Goal: Task Accomplishment & Management: Manage account settings

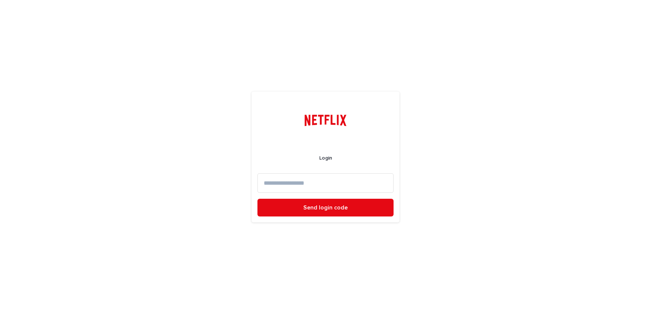
click at [309, 182] on input at bounding box center [325, 183] width 136 height 20
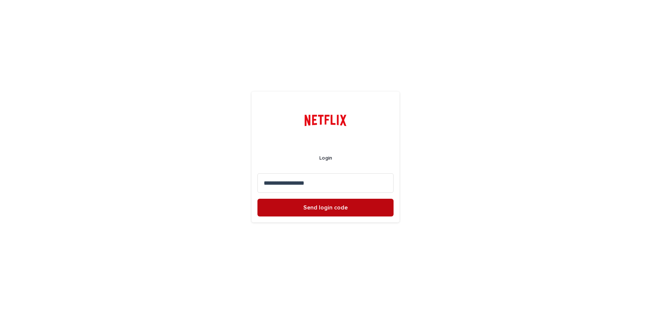
type input "**********"
click at [320, 206] on span "Send login code" at bounding box center [325, 208] width 44 height 6
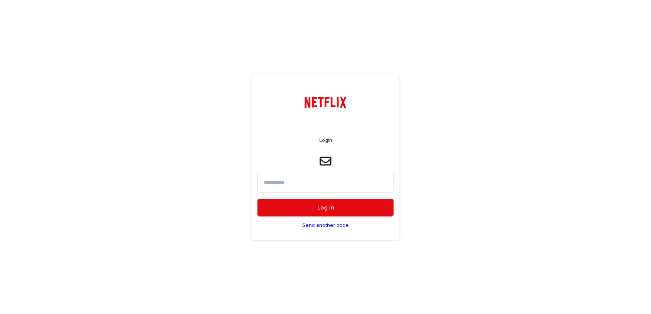
paste input "******"
type input "******"
click at [324, 211] on button "Log in" at bounding box center [325, 208] width 136 height 18
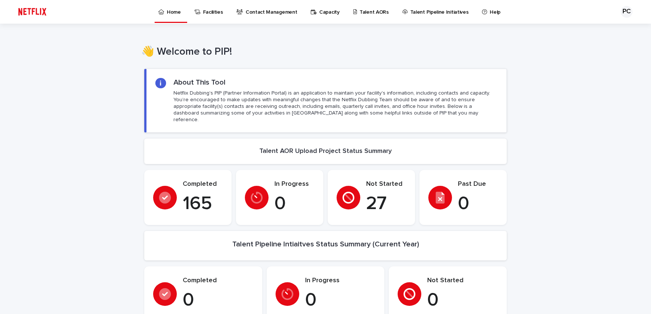
click at [328, 11] on p "Capacity" at bounding box center [329, 8] width 20 height 16
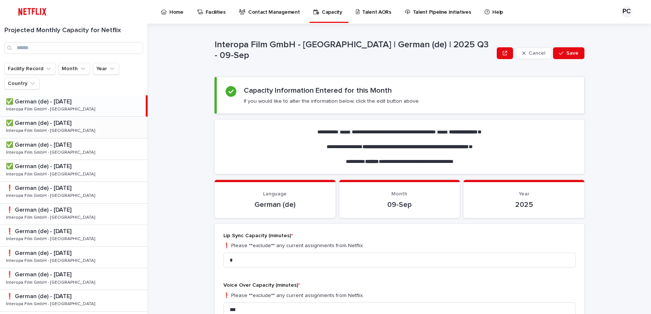
click at [43, 124] on p "✅ German (de) - [DATE]" at bounding box center [39, 122] width 67 height 9
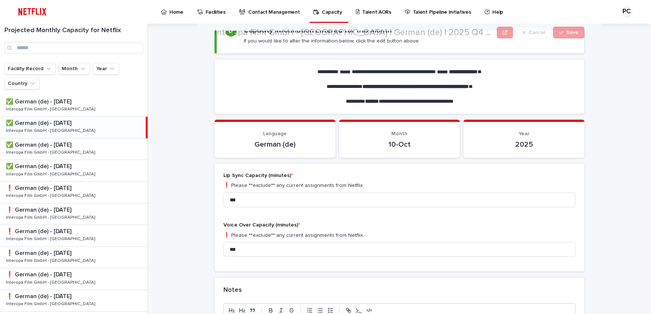
scroll to position [61, 0]
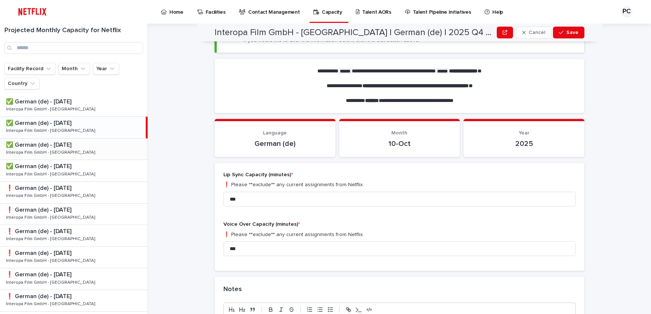
click at [47, 159] on div "✅ German (de) - [DATE] ✅ German (de) - [DATE] Interopa Film GmbH - Berlin Inter…" at bounding box center [73, 149] width 147 height 21
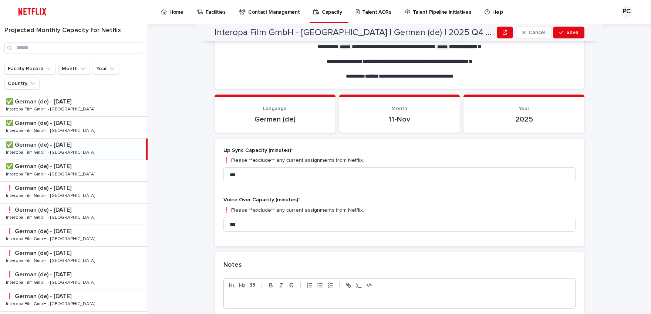
click at [45, 153] on p "Interopa Film GmbH - [GEOGRAPHIC_DATA]" at bounding box center [51, 152] width 91 height 7
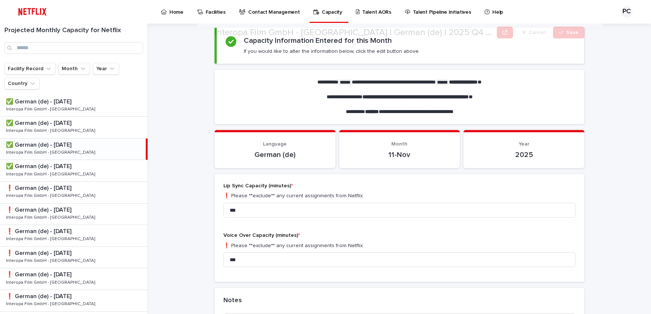
scroll to position [61, 0]
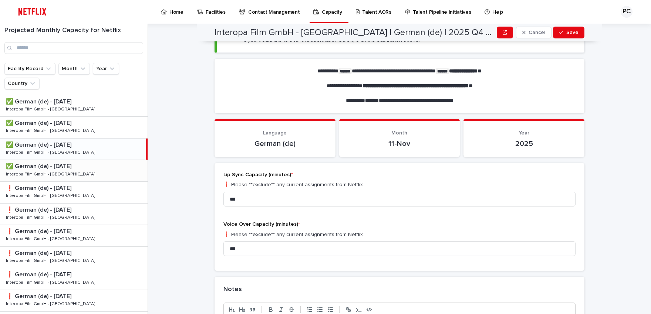
click at [34, 166] on p "✅ German (de) - [DATE]" at bounding box center [39, 166] width 67 height 9
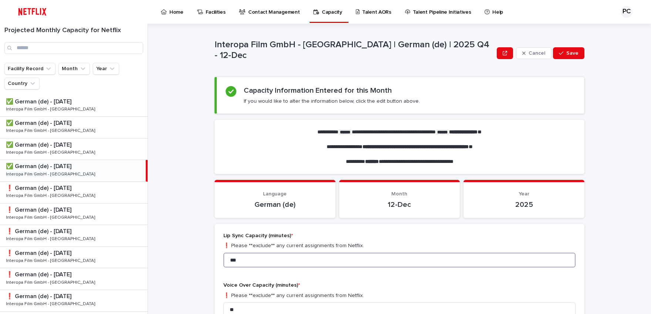
drag, startPoint x: 241, startPoint y: 261, endPoint x: 211, endPoint y: 257, distance: 29.8
click at [223, 257] on input "***" at bounding box center [399, 260] width 352 height 15
type input "***"
click at [197, 267] on div "**********" at bounding box center [404, 169] width 494 height 291
click at [566, 54] on span "Save" at bounding box center [572, 53] width 12 height 5
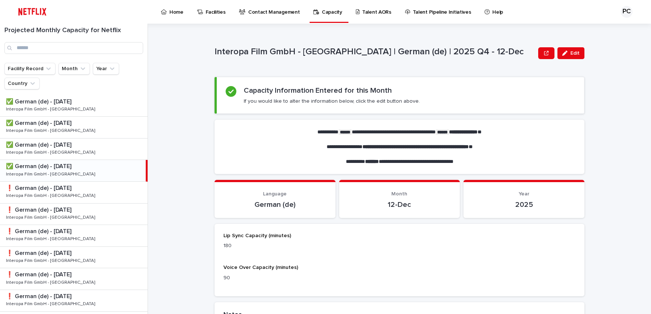
click at [277, 16] on link "Contact Management" at bounding box center [270, 11] width 65 height 23
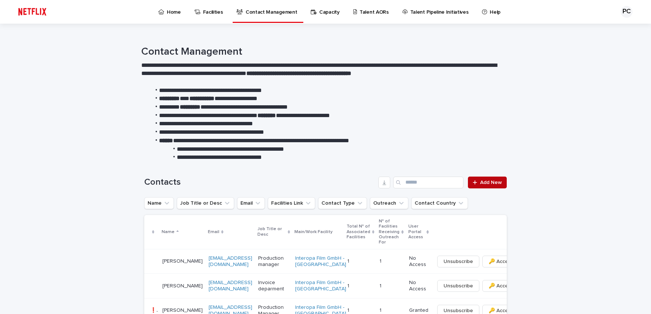
click at [481, 183] on span "Add New" at bounding box center [491, 182] width 22 height 5
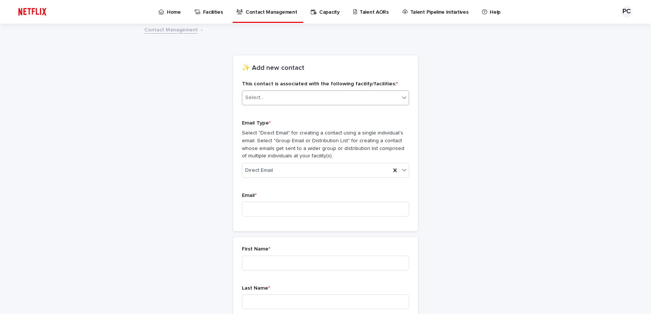
click at [275, 94] on div "Select..." at bounding box center [320, 98] width 157 height 12
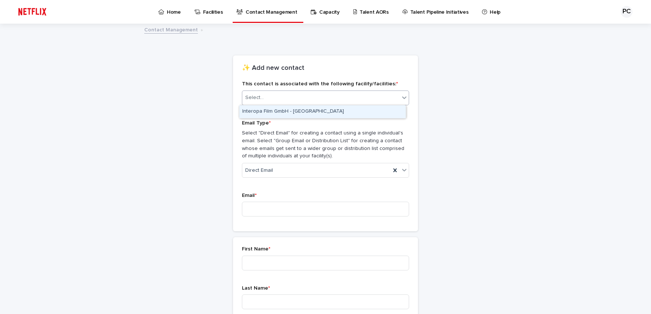
click at [275, 109] on div "Interopa Film GmbH - [GEOGRAPHIC_DATA]" at bounding box center [322, 111] width 166 height 13
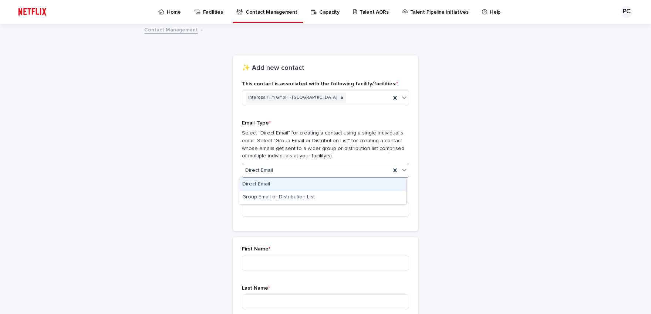
click at [267, 168] on span "Direct Email" at bounding box center [259, 171] width 28 height 8
click at [274, 205] on input at bounding box center [325, 209] width 167 height 15
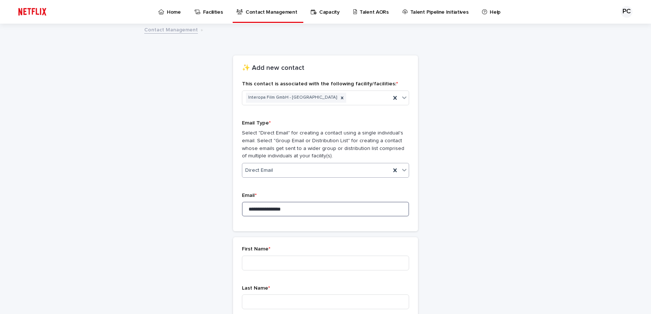
type input "**********"
type input "*****"
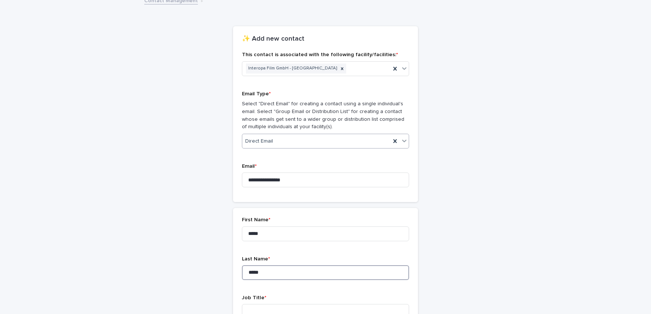
scroll to position [91, 0]
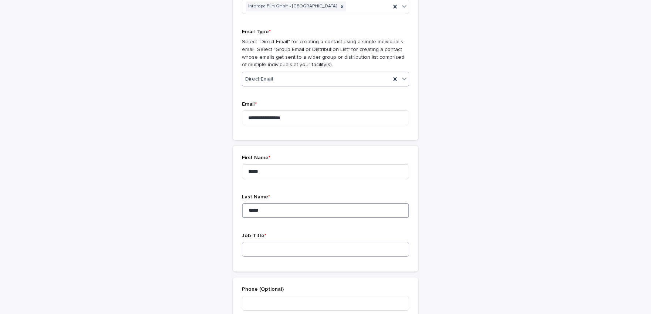
type input "*****"
click at [274, 246] on input at bounding box center [325, 249] width 167 height 15
type input "*"
type input "**********"
click at [283, 303] on input at bounding box center [325, 303] width 167 height 15
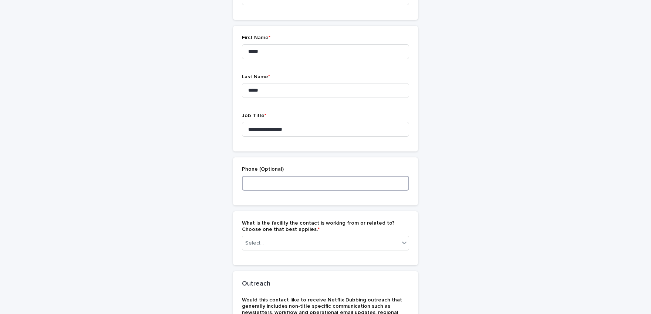
scroll to position [213, 0]
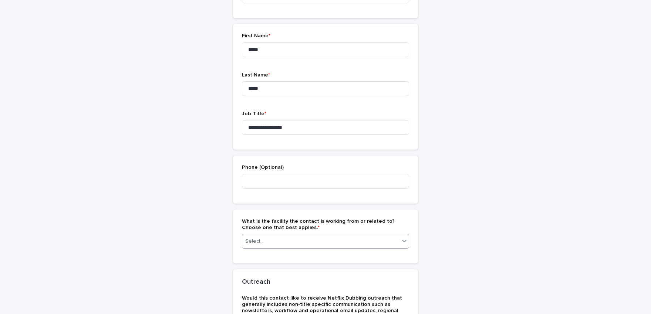
click at [301, 241] on div "Select..." at bounding box center [320, 241] width 157 height 12
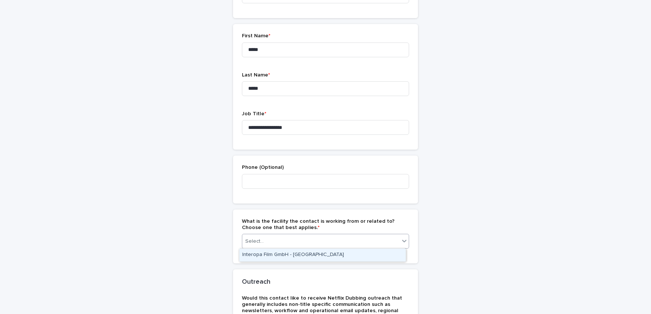
click at [300, 257] on div "Interopa Film GmbH - [GEOGRAPHIC_DATA]" at bounding box center [322, 255] width 166 height 13
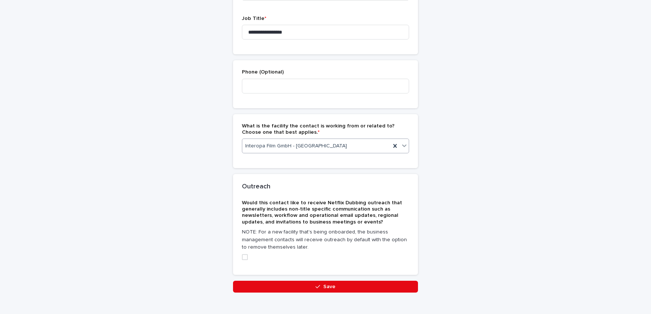
scroll to position [324, 0]
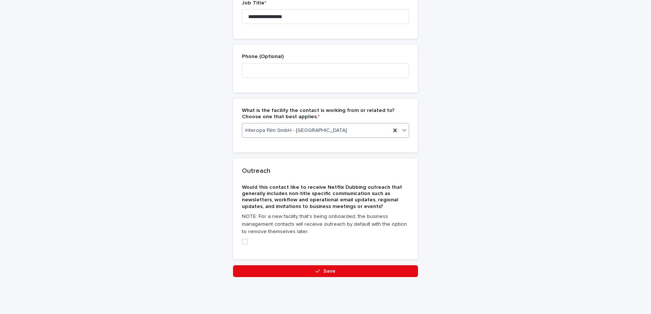
click at [242, 241] on span at bounding box center [245, 242] width 6 height 6
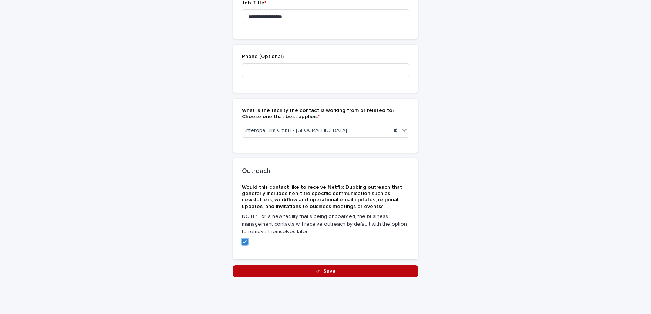
click at [327, 271] on span "Save" at bounding box center [329, 271] width 12 height 5
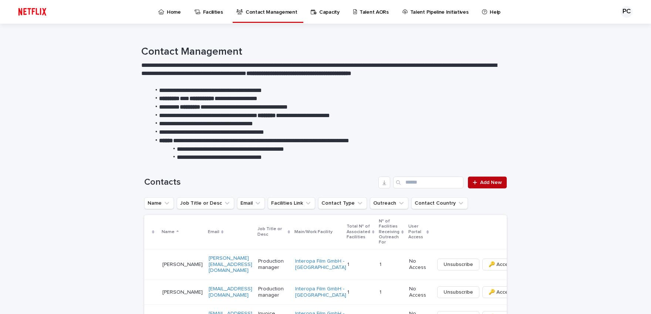
click at [484, 185] on span "Add New" at bounding box center [491, 182] width 22 height 5
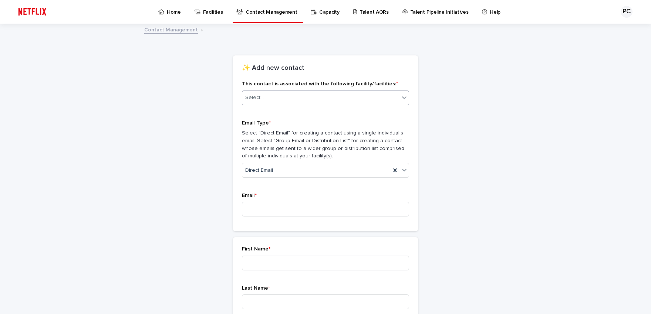
click at [276, 99] on div "Select..." at bounding box center [320, 98] width 157 height 12
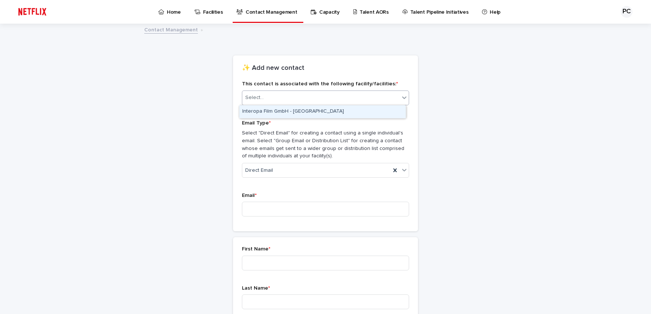
click at [277, 113] on div "Interopa Film GmbH - [GEOGRAPHIC_DATA]" at bounding box center [322, 111] width 166 height 13
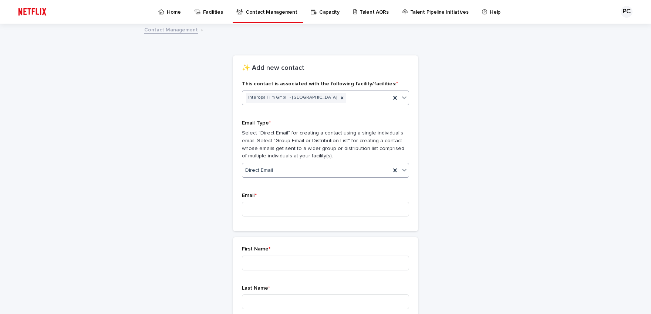
click at [272, 169] on div "Direct Email" at bounding box center [316, 170] width 148 height 12
click at [269, 195] on div "Group Email or Distribution List" at bounding box center [322, 197] width 166 height 13
click at [266, 210] on input at bounding box center [325, 209] width 167 height 15
type input "**********"
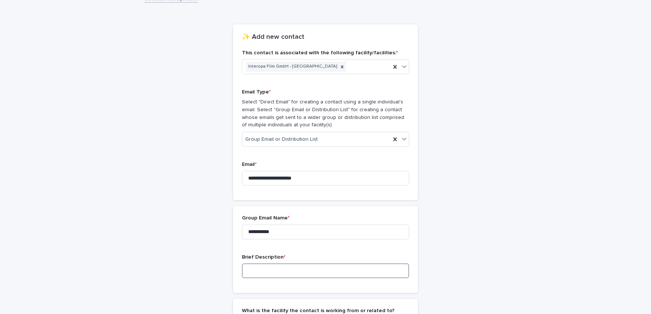
scroll to position [91, 0]
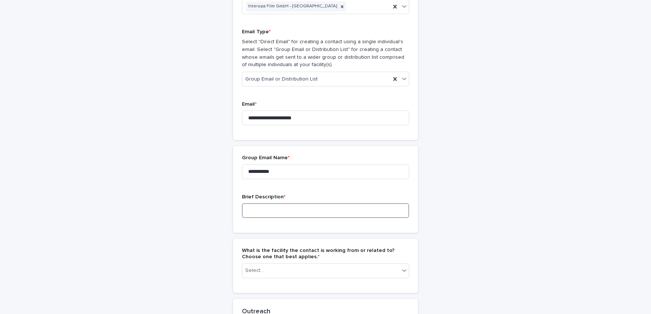
click at [264, 210] on input at bounding box center [325, 210] width 167 height 15
type input "**********"
click at [291, 267] on div "Select..." at bounding box center [320, 271] width 157 height 12
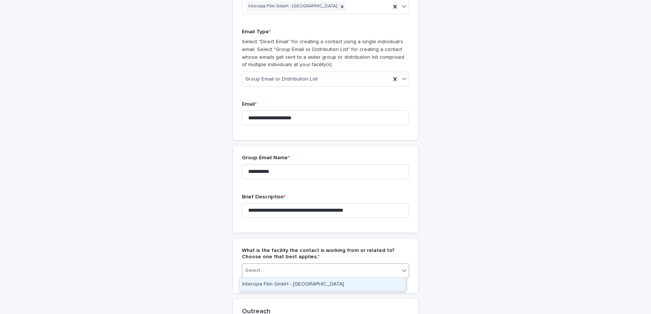
click at [275, 280] on div "Interopa Film GmbH - [GEOGRAPHIC_DATA]" at bounding box center [322, 284] width 166 height 13
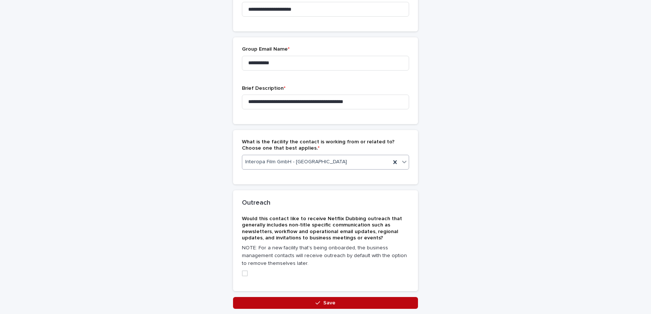
scroll to position [213, 0]
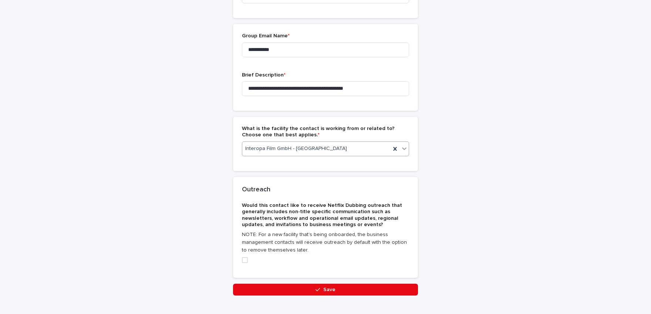
click at [242, 262] on span at bounding box center [245, 260] width 6 height 6
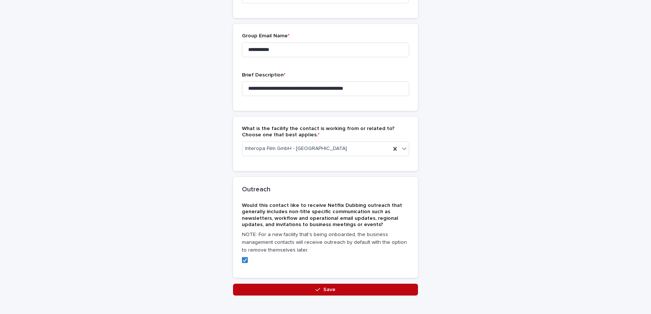
click at [317, 289] on icon "button" at bounding box center [317, 289] width 4 height 5
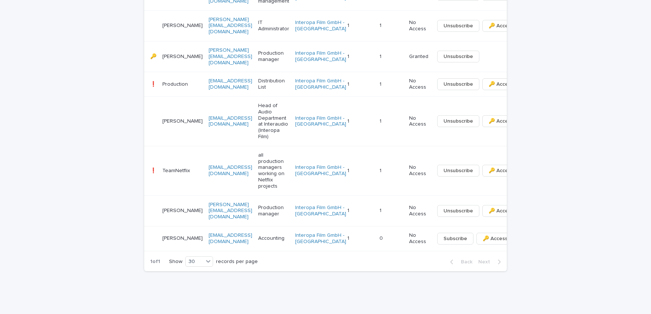
scroll to position [493, 0]
click at [522, 87] on button "button" at bounding box center [527, 84] width 10 height 5
click at [463, 207] on span "⤫ Delete" at bounding box center [458, 210] width 22 height 7
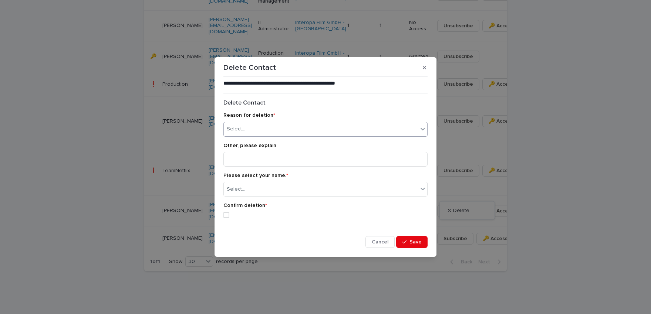
click at [303, 128] on div "Select..." at bounding box center [321, 129] width 194 height 12
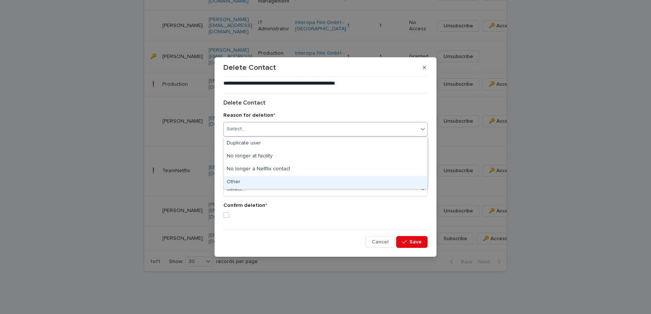
click at [244, 184] on div "Other" at bounding box center [325, 182] width 203 height 13
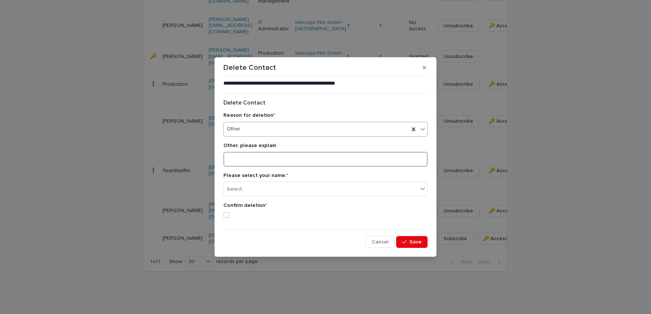
click at [245, 156] on input at bounding box center [325, 159] width 204 height 15
type input "**********"
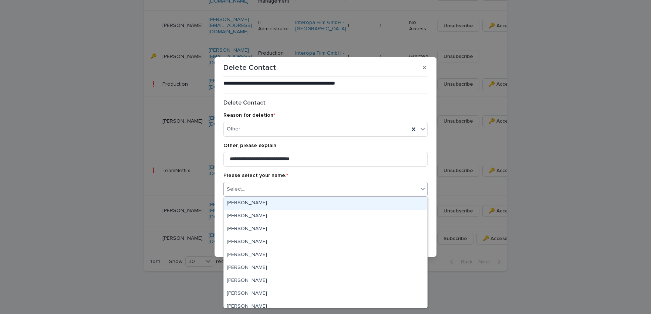
click at [303, 192] on div "Select..." at bounding box center [321, 189] width 194 height 12
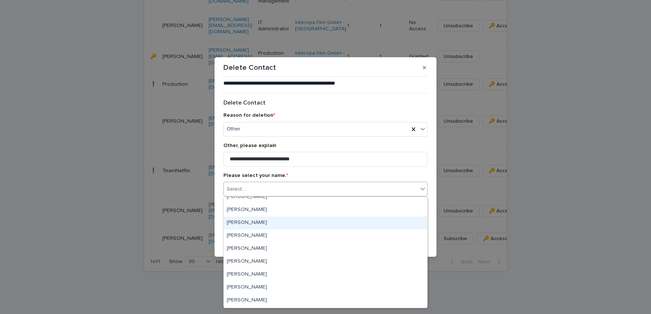
scroll to position [30, 0]
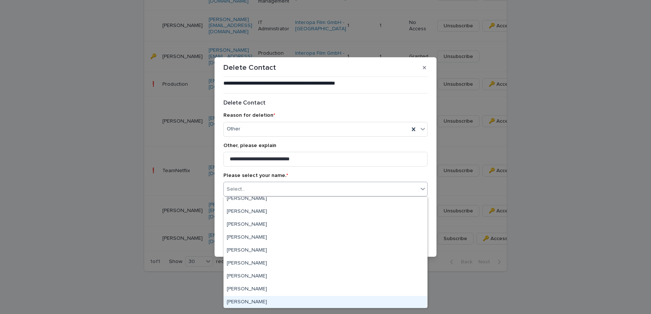
click at [263, 300] on div "[PERSON_NAME]" at bounding box center [325, 302] width 203 height 13
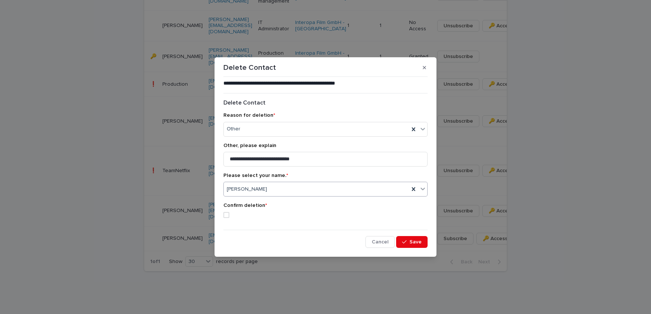
click at [226, 215] on span at bounding box center [226, 215] width 6 height 6
click at [413, 244] on span "Save" at bounding box center [415, 242] width 12 height 5
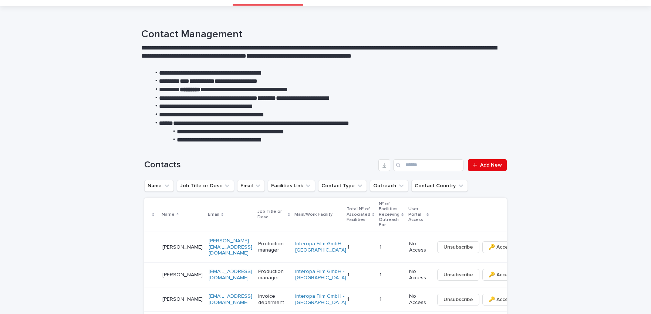
scroll to position [0, 0]
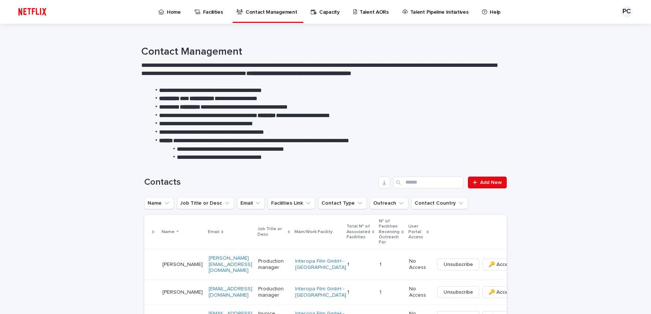
click at [620, 11] on div "PC" at bounding box center [626, 12] width 12 height 12
click at [605, 33] on p "Log Out" at bounding box center [619, 31] width 47 height 13
